Goal: Entertainment & Leisure: Consume media (video, audio)

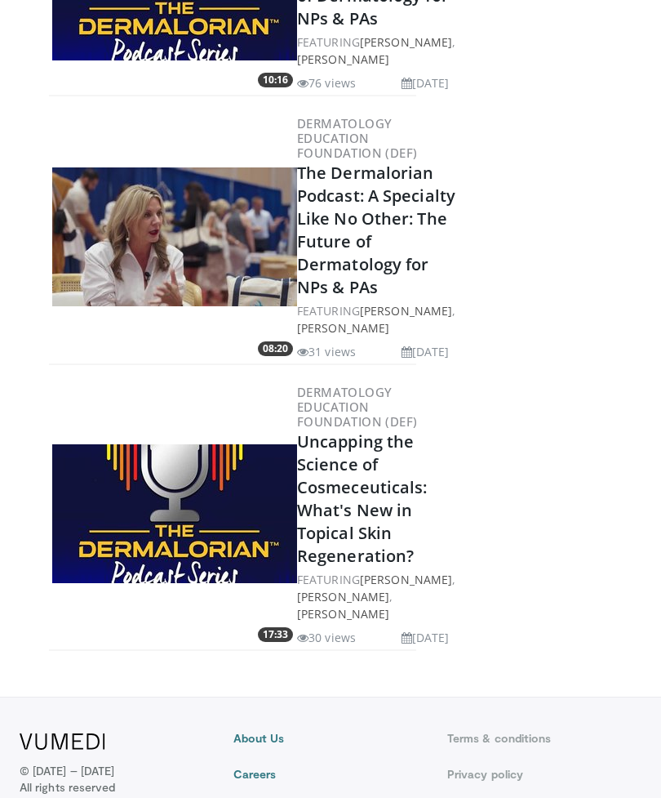
scroll to position [750, 0]
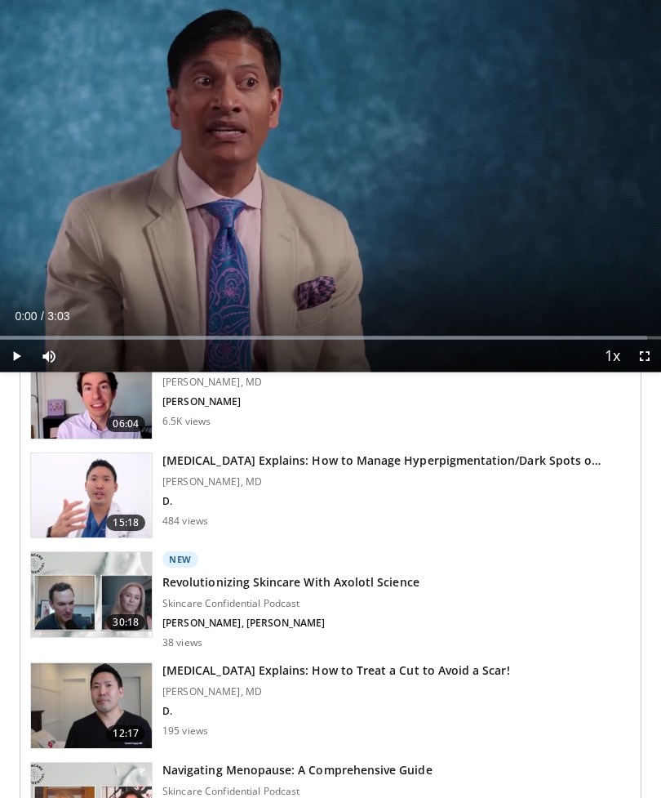
scroll to position [424, 0]
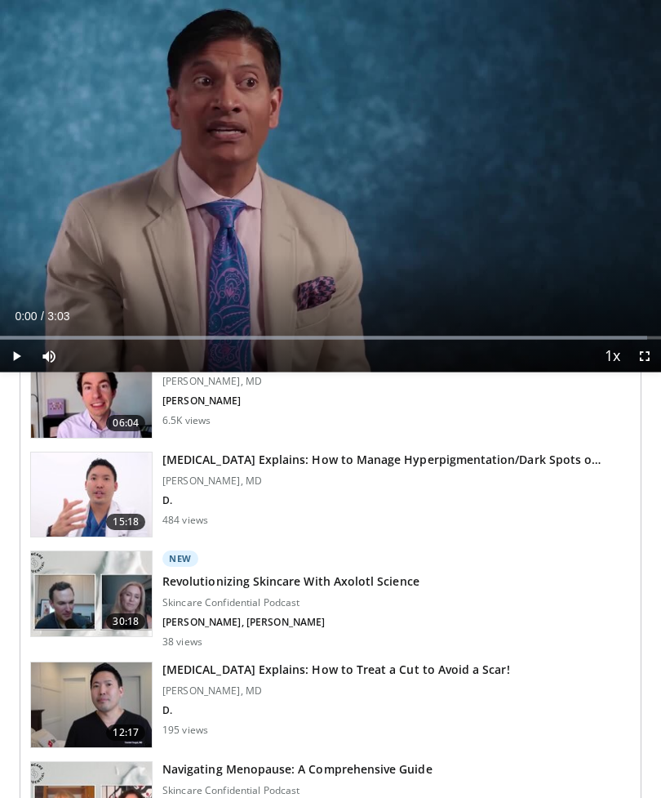
click at [225, 592] on div "New Revolutionizing Skincare With Axolotl Science Skincare Confidential Podcast…" at bounding box center [291, 600] width 257 height 98
